Goal: Task Accomplishment & Management: Use online tool/utility

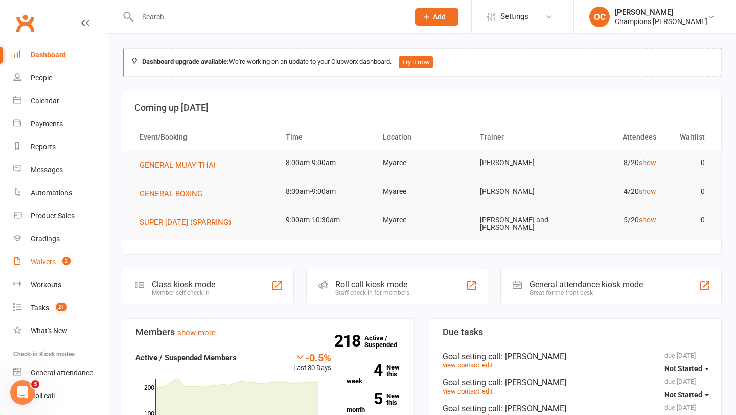
click at [64, 258] on span "2" at bounding box center [66, 261] width 8 height 9
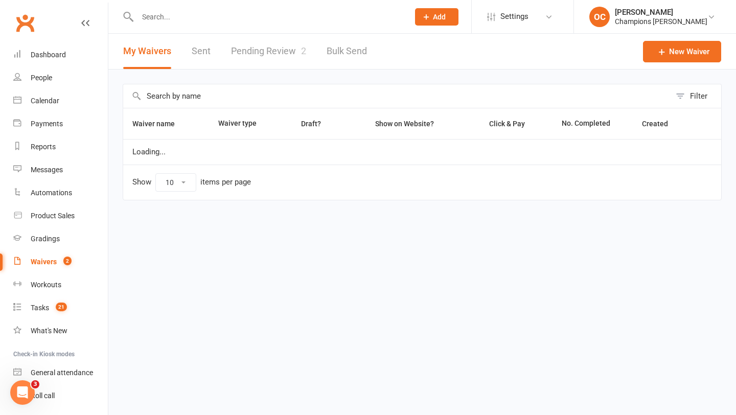
click at [283, 40] on link "Pending Review 2" at bounding box center [268, 51] width 75 height 35
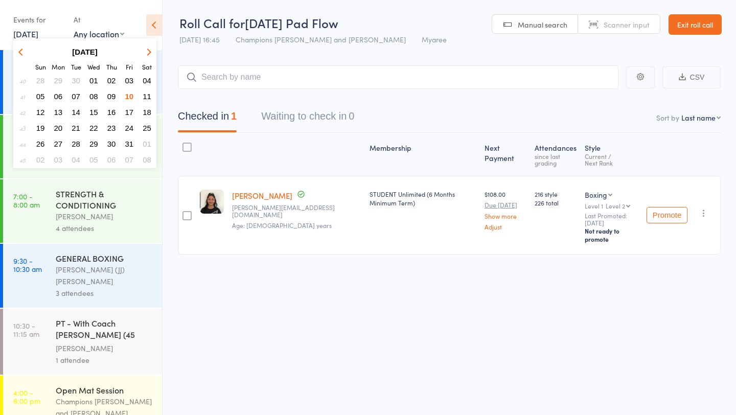
scroll to position [67, 0]
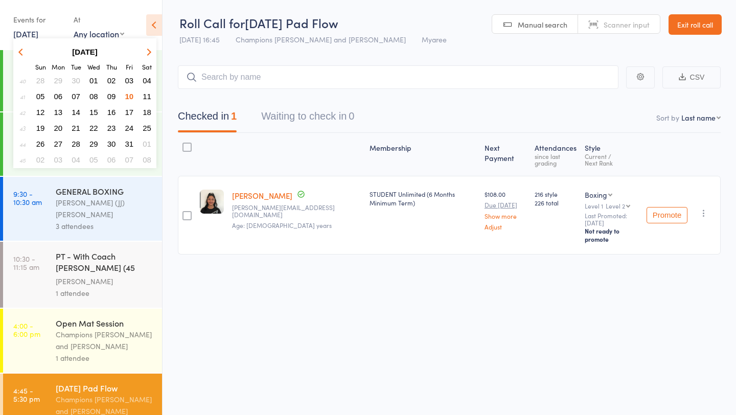
click at [144, 97] on span "11" at bounding box center [147, 96] width 9 height 9
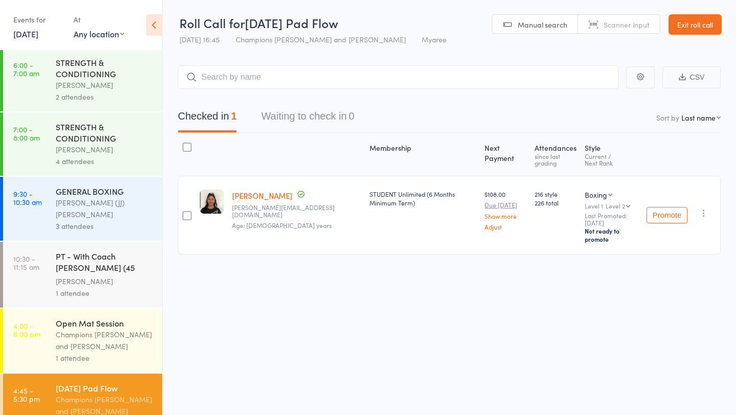
scroll to position [0, 0]
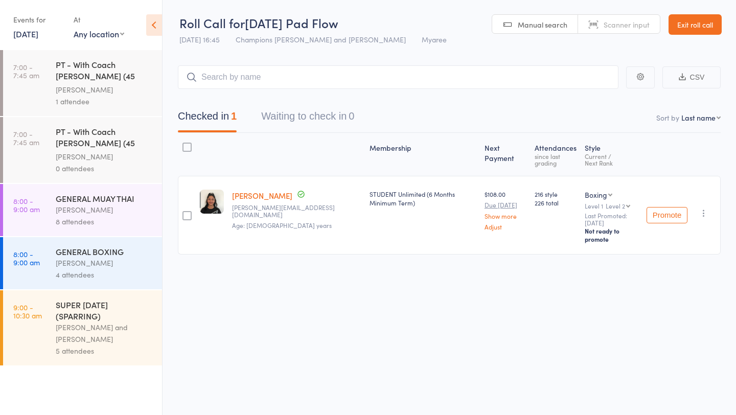
click at [100, 193] on div "GENERAL MUAY THAI" at bounding box center [105, 198] width 98 height 11
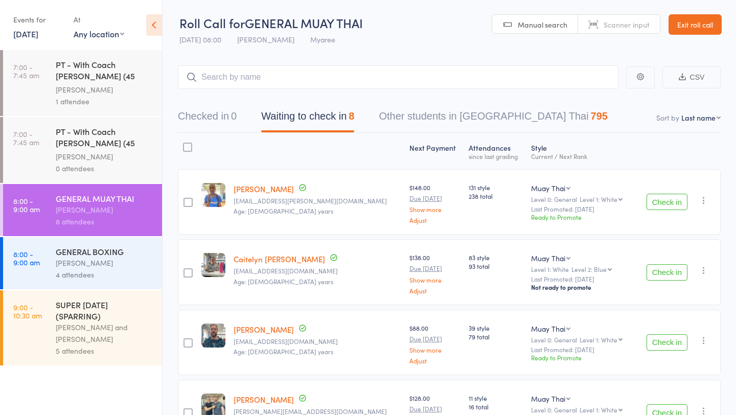
click at [651, 207] on button "Check in" at bounding box center [667, 202] width 41 height 16
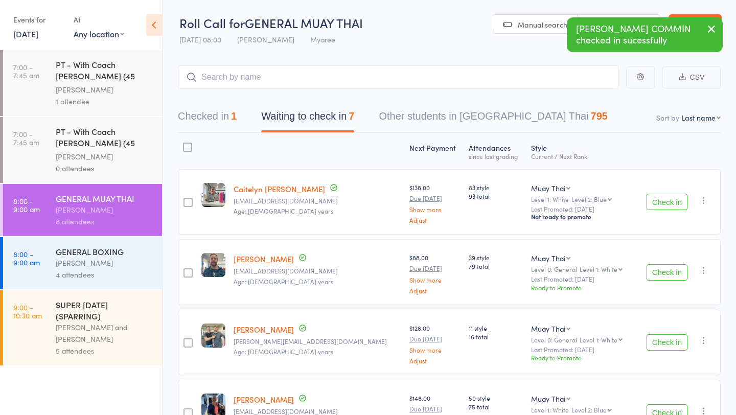
click at [674, 201] on button "Check in" at bounding box center [667, 202] width 41 height 16
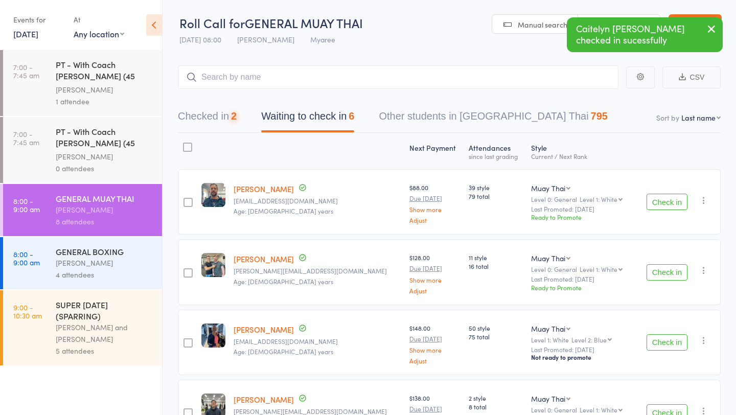
click at [674, 201] on button "Check in" at bounding box center [667, 202] width 41 height 16
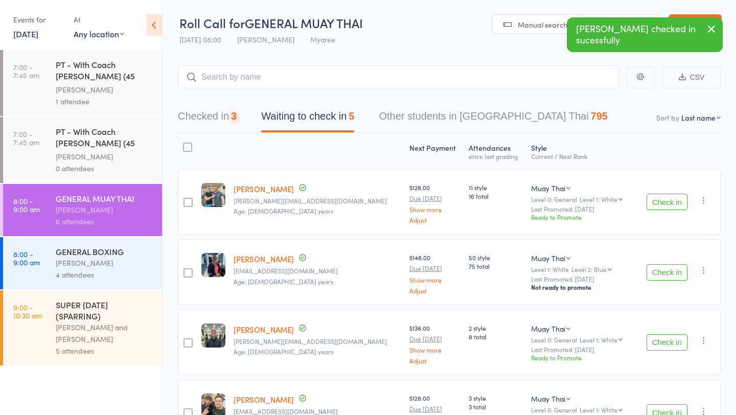
click at [674, 201] on button "Check in" at bounding box center [667, 202] width 41 height 16
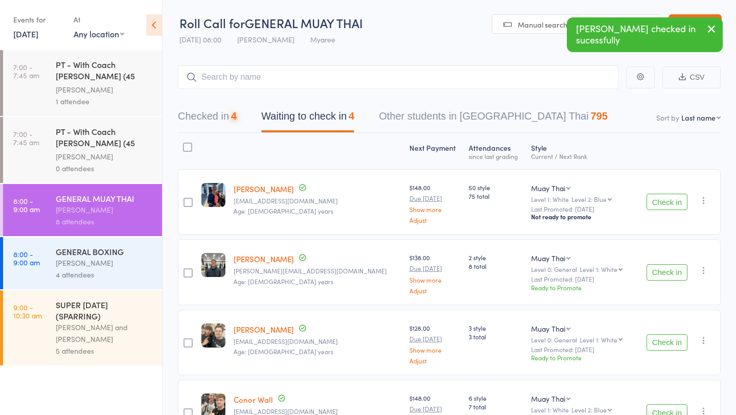
click at [674, 201] on button "Check in" at bounding box center [667, 202] width 41 height 16
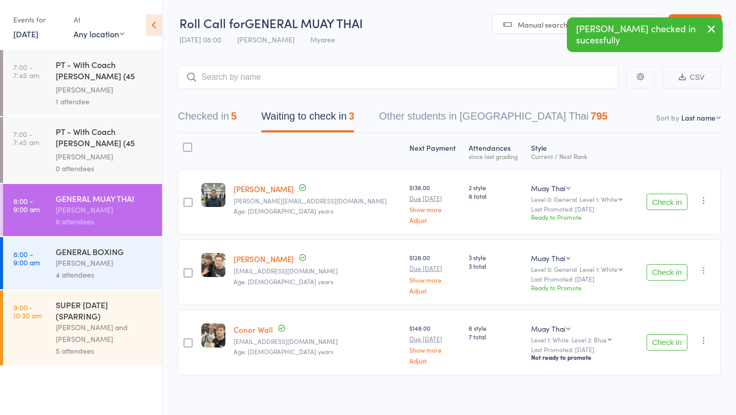
click at [668, 270] on button "Check in" at bounding box center [667, 272] width 41 height 16
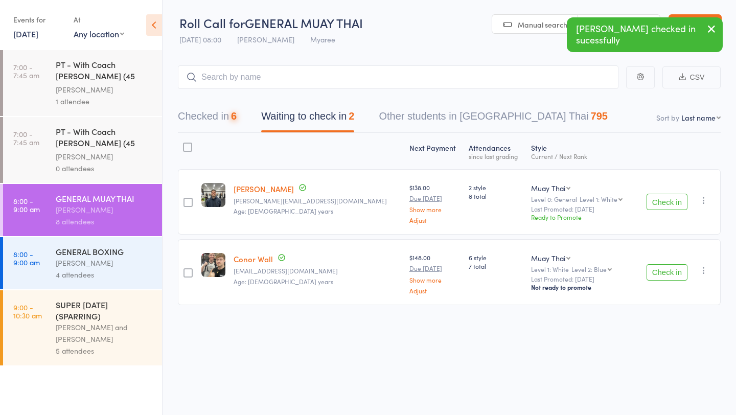
click at [668, 270] on button "Check in" at bounding box center [667, 272] width 41 height 16
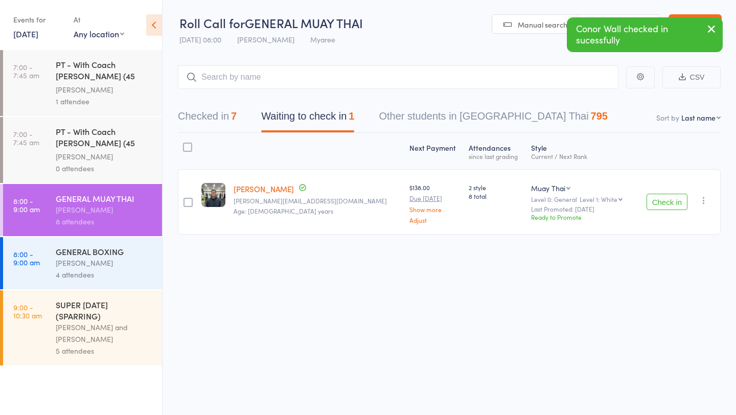
click at [147, 269] on div "4 attendees" at bounding box center [105, 275] width 98 height 12
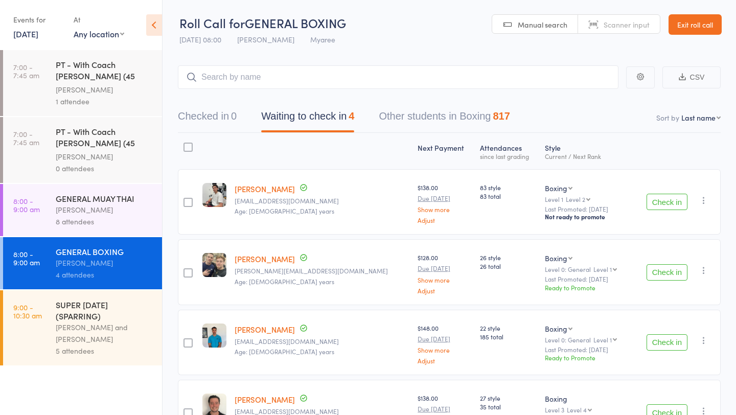
click at [660, 205] on button "Check in" at bounding box center [667, 202] width 41 height 16
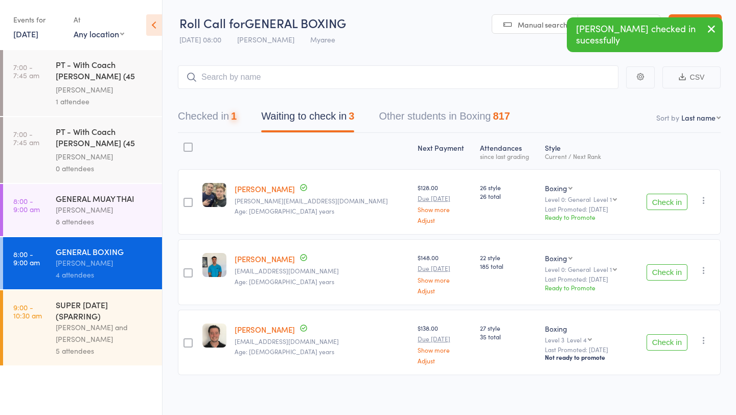
click at [660, 205] on button "Check in" at bounding box center [667, 202] width 41 height 16
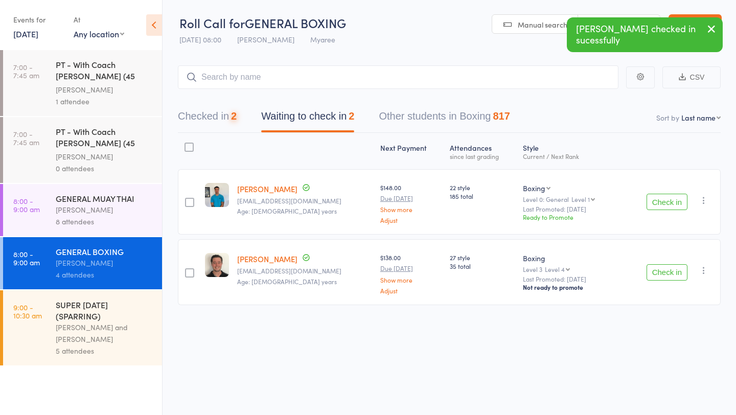
click at [660, 205] on button "Check in" at bounding box center [667, 202] width 41 height 16
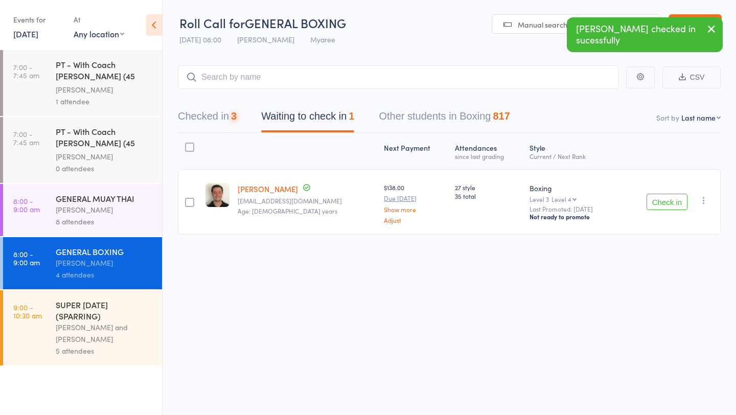
click at [660, 205] on button "Check in" at bounding box center [667, 202] width 41 height 16
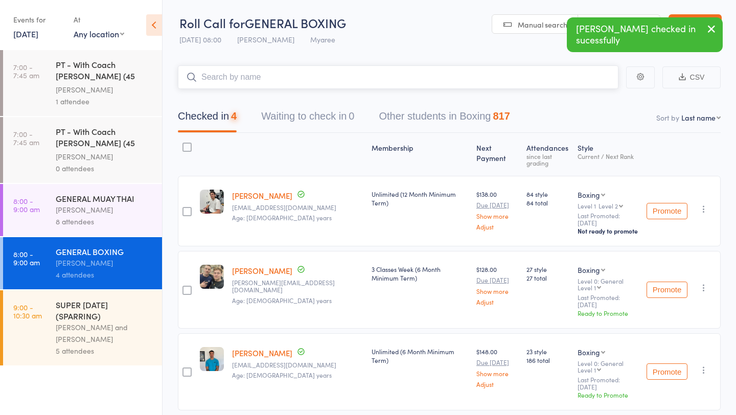
click at [211, 79] on input "search" at bounding box center [398, 77] width 441 height 24
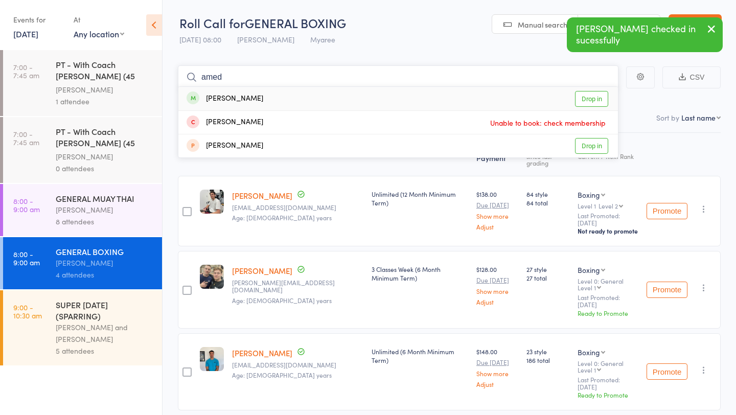
type input "amed"
click at [583, 99] on link "Drop in" at bounding box center [591, 99] width 33 height 16
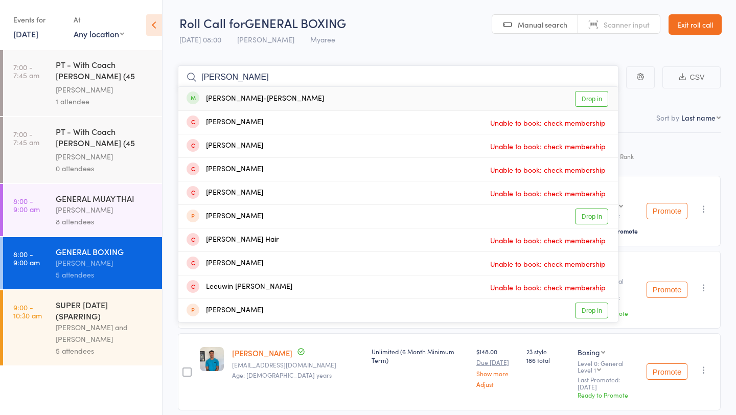
type input "leeann"
click at [585, 104] on link "Drop in" at bounding box center [591, 99] width 33 height 16
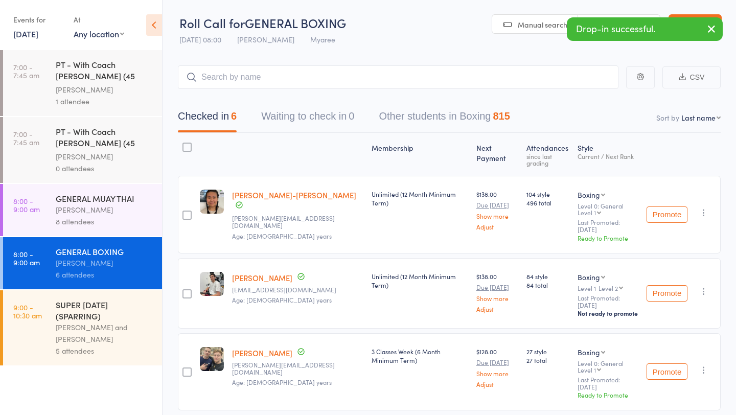
click at [88, 210] on div "[PERSON_NAME]" at bounding box center [105, 210] width 98 height 12
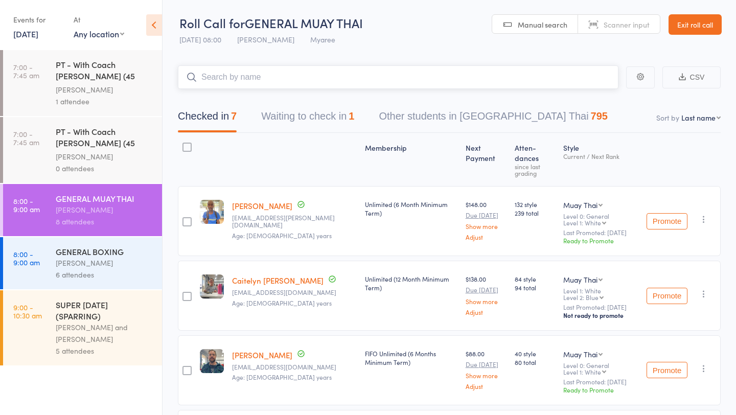
click at [297, 112] on button "Waiting to check in 1" at bounding box center [307, 118] width 93 height 27
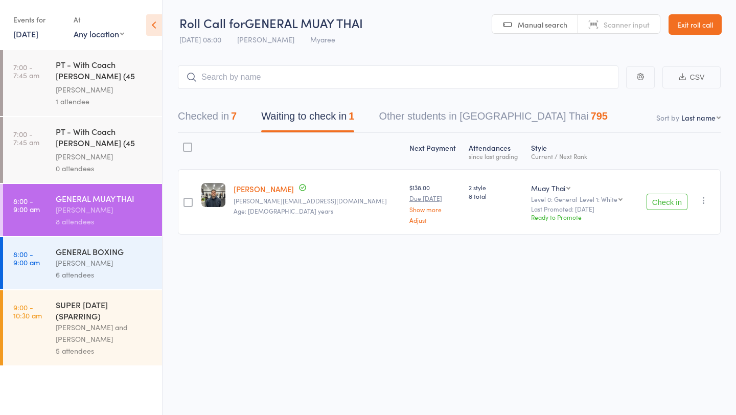
click at [710, 202] on div "Check in Check in Promote Send message Add Note Add Task Add Flag Remove Mark a…" at bounding box center [677, 201] width 85 height 65
click at [705, 201] on icon "button" at bounding box center [704, 200] width 10 height 10
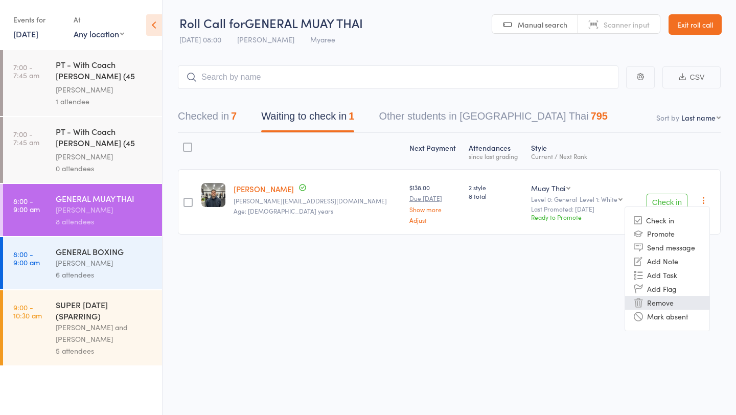
click at [668, 301] on li "Remove" at bounding box center [667, 303] width 84 height 14
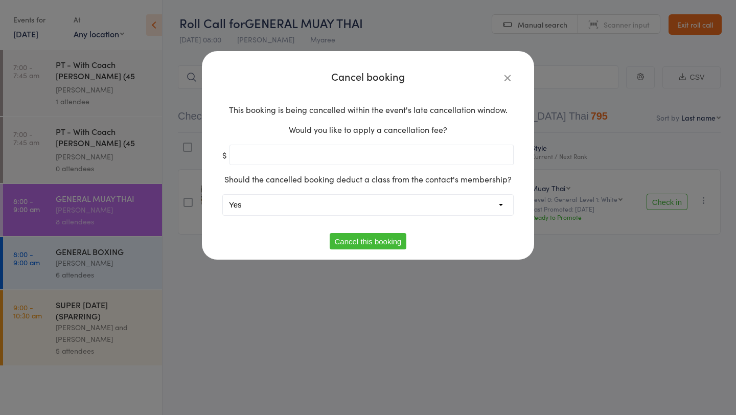
type input "0"
click at [358, 211] on select "Yes No" at bounding box center [368, 205] width 290 height 20
select select "1"
click at [359, 233] on button "Cancel this booking" at bounding box center [368, 241] width 77 height 16
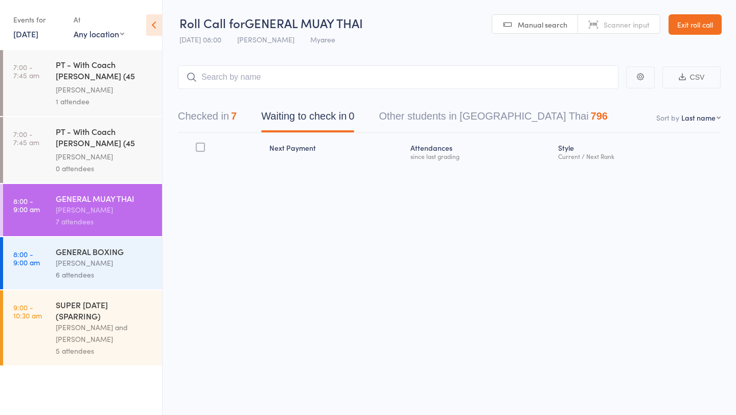
click at [111, 251] on div "GENERAL BOXING" at bounding box center [105, 251] width 98 height 11
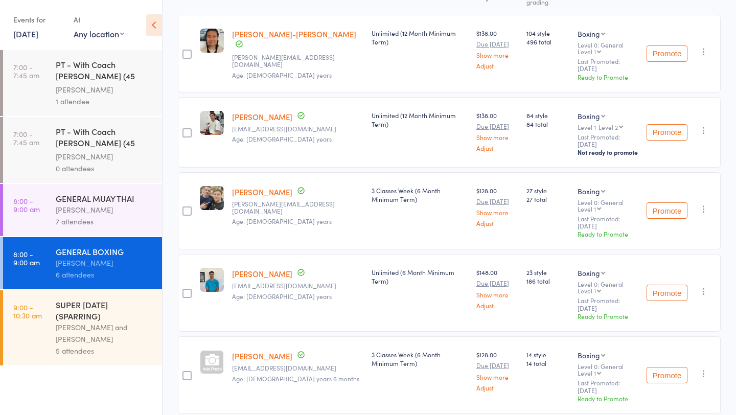
scroll to position [248, 0]
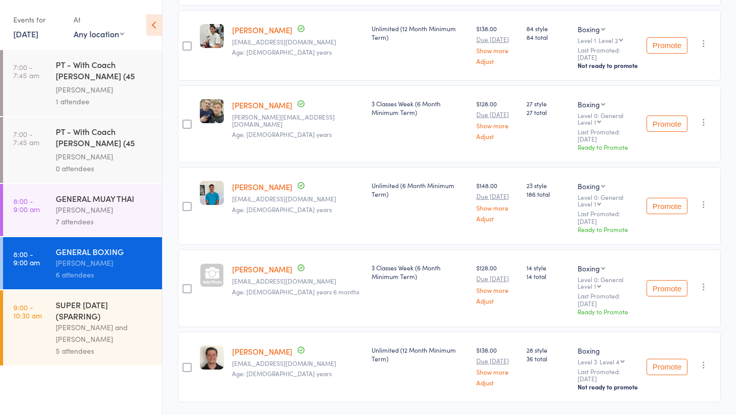
click at [103, 316] on div "SUPER [DATE] (SPARRING)" at bounding box center [105, 310] width 98 height 22
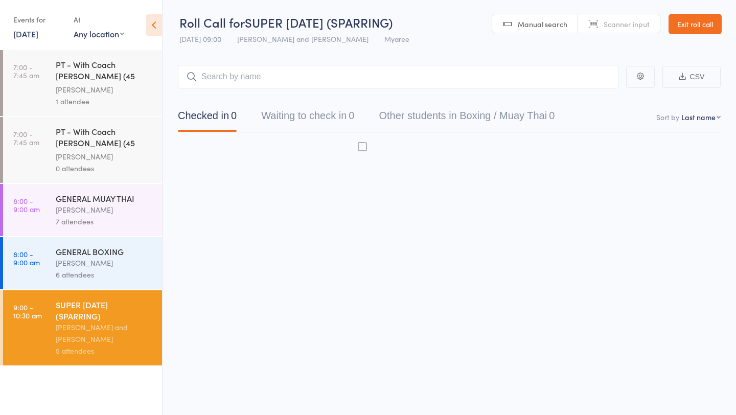
scroll to position [1, 0]
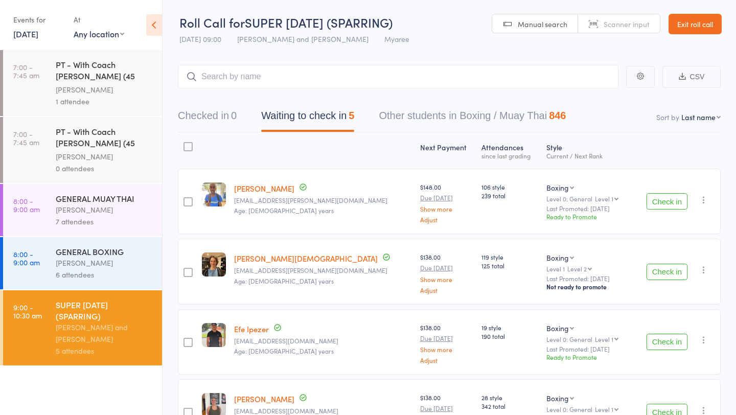
click at [666, 203] on button "Check in" at bounding box center [667, 201] width 41 height 16
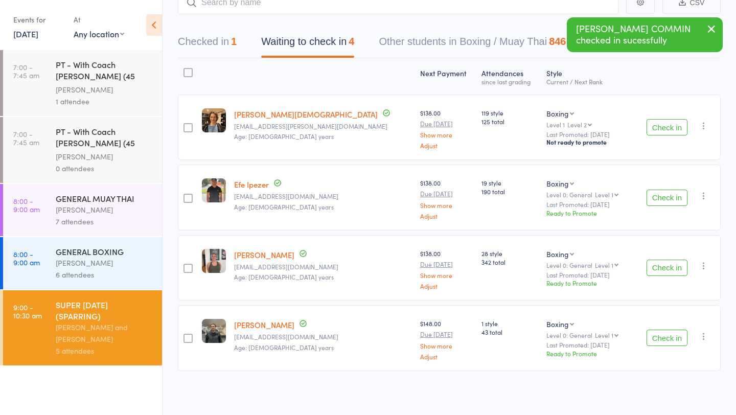
scroll to position [0, 0]
